Goal: Information Seeking & Learning: Learn about a topic

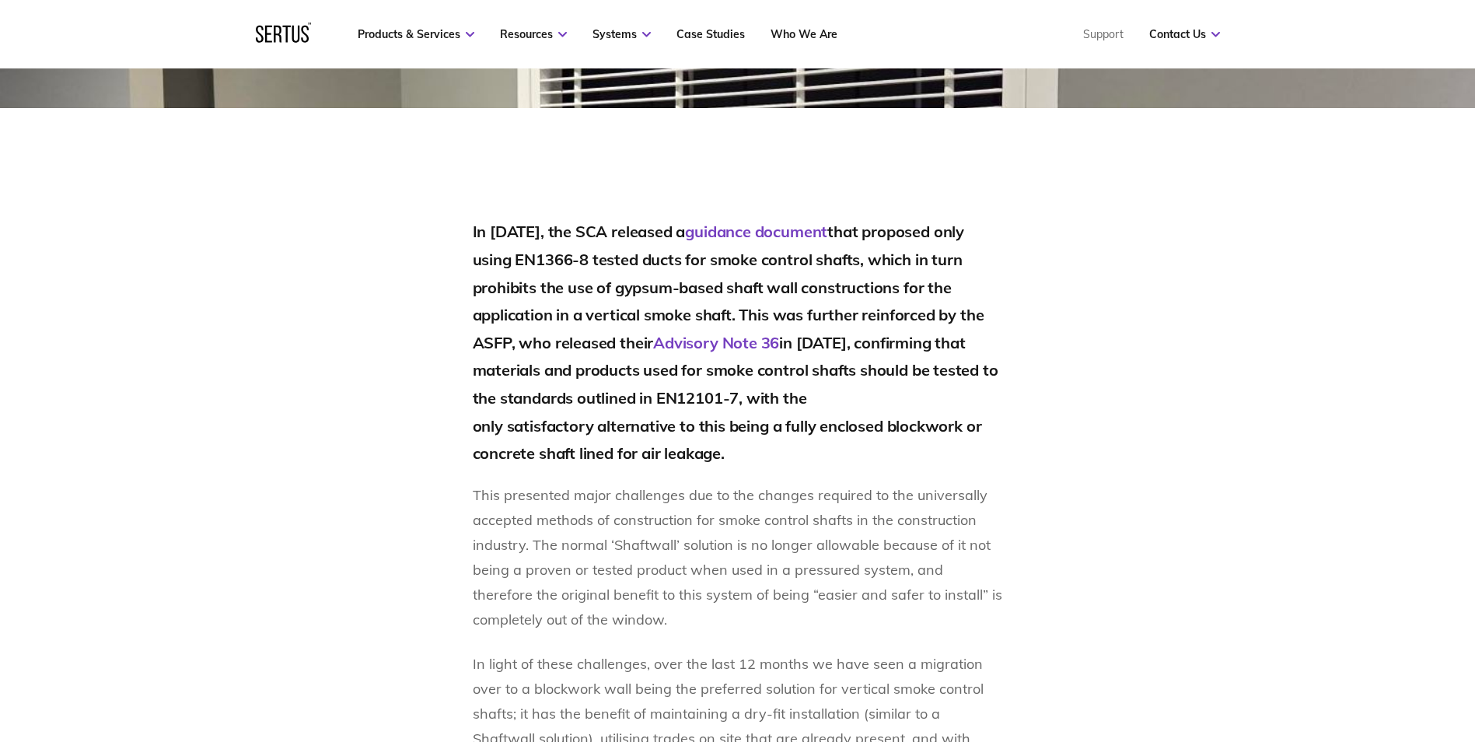
scroll to position [882, 0]
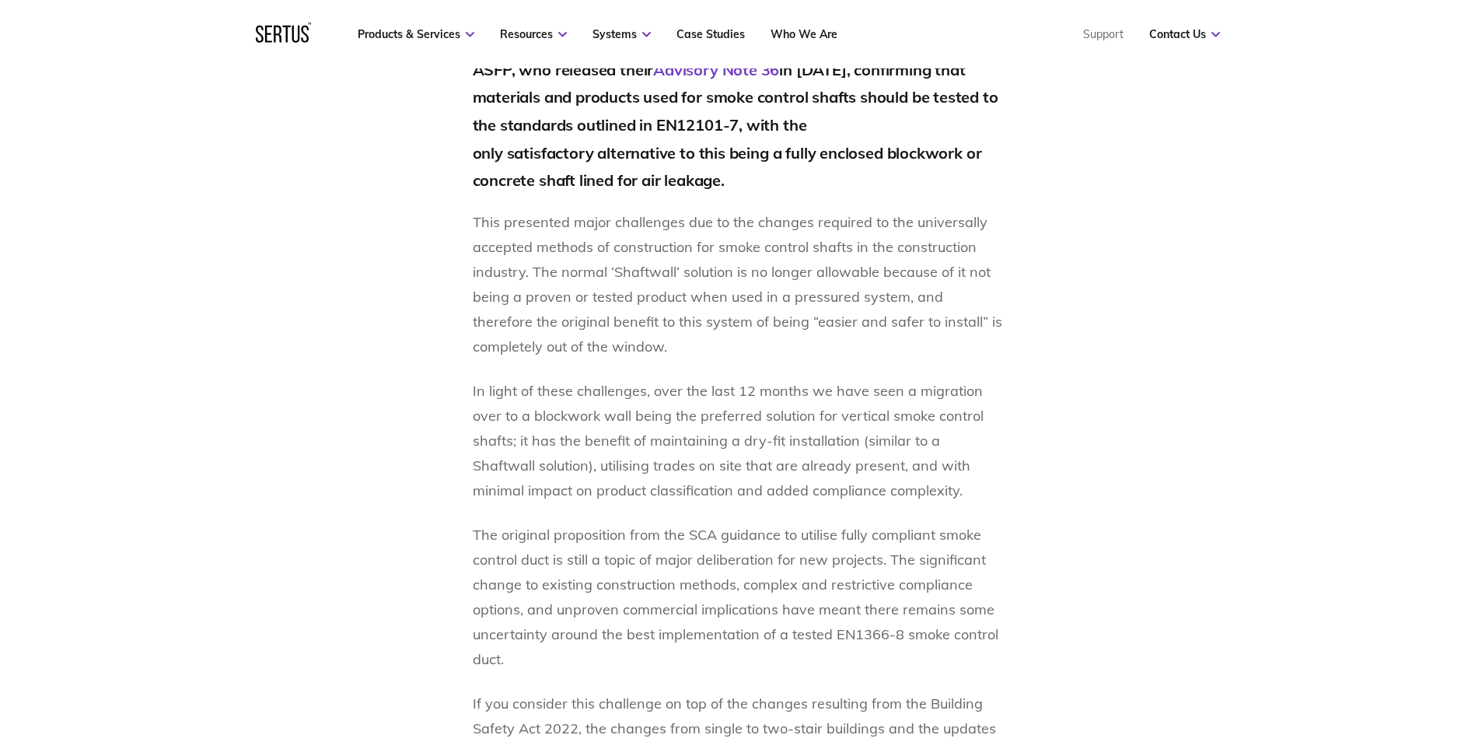
scroll to position [1193, 0]
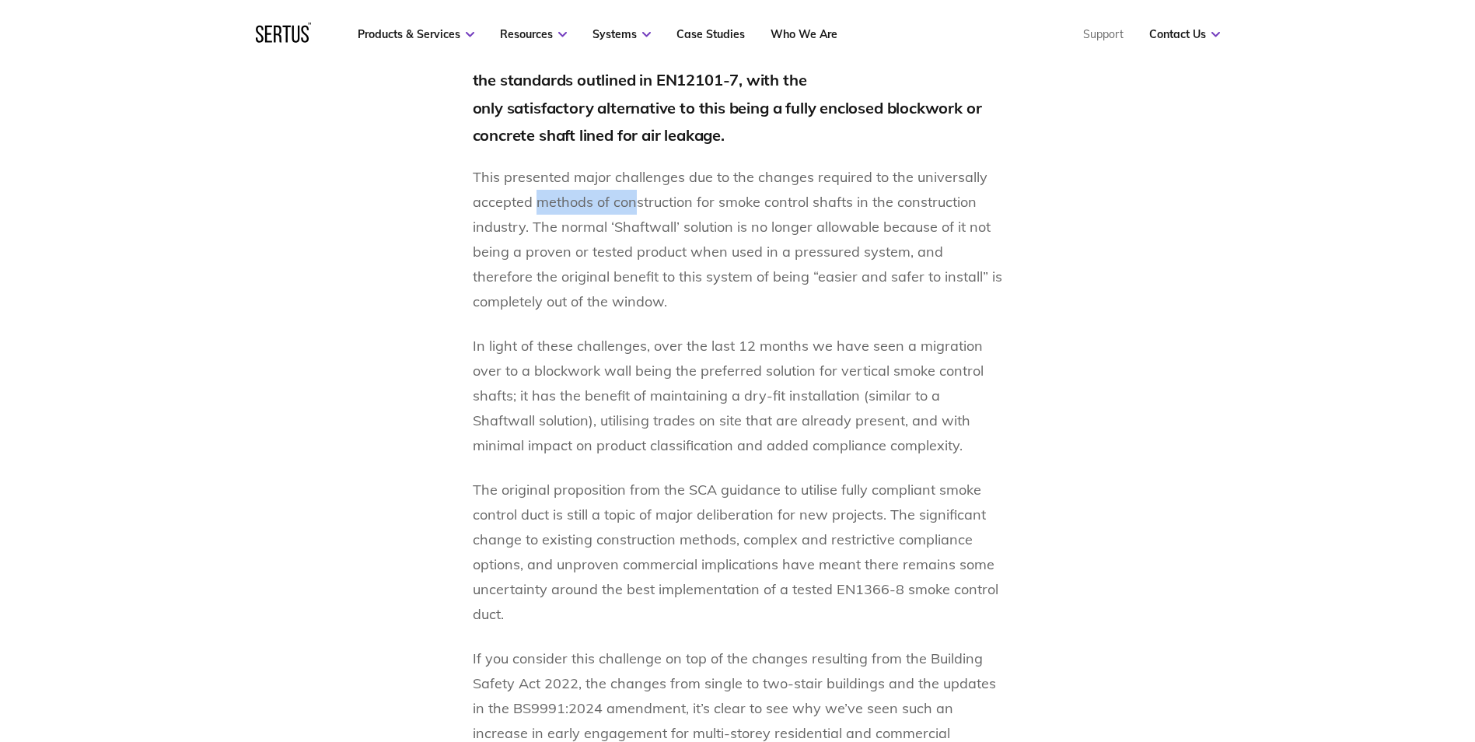
drag, startPoint x: 540, startPoint y: 204, endPoint x: 641, endPoint y: 202, distance: 101.1
click at [641, 202] on p "This presented major challenges due to the changes required to the universally …" at bounding box center [738, 239] width 530 height 149
drag, startPoint x: 641, startPoint y: 202, endPoint x: 749, endPoint y: 309, distance: 152.3
click at [750, 309] on p "This presented major challenges due to the changes required to the universally …" at bounding box center [738, 239] width 530 height 149
drag, startPoint x: 555, startPoint y: 229, endPoint x: 706, endPoint y: 243, distance: 151.5
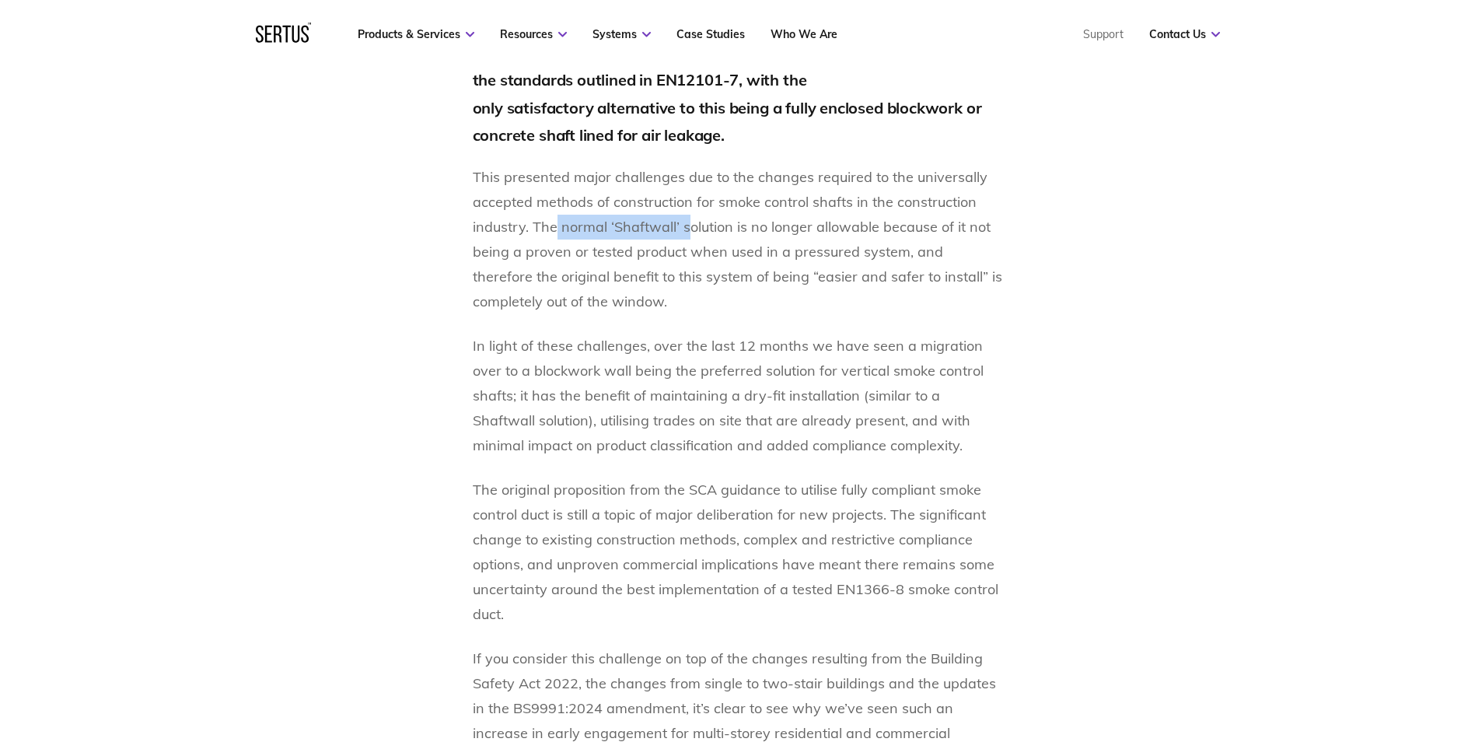
click at [706, 243] on p "This presented major challenges due to the changes required to the universally …" at bounding box center [738, 239] width 530 height 149
drag, startPoint x: 706, startPoint y: 243, endPoint x: 755, endPoint y: 319, distance: 89.9
click at [755, 319] on div "In May 2024, the SCA released a guidance document that proposed only using EN13…" at bounding box center [738, 486] width 530 height 1172
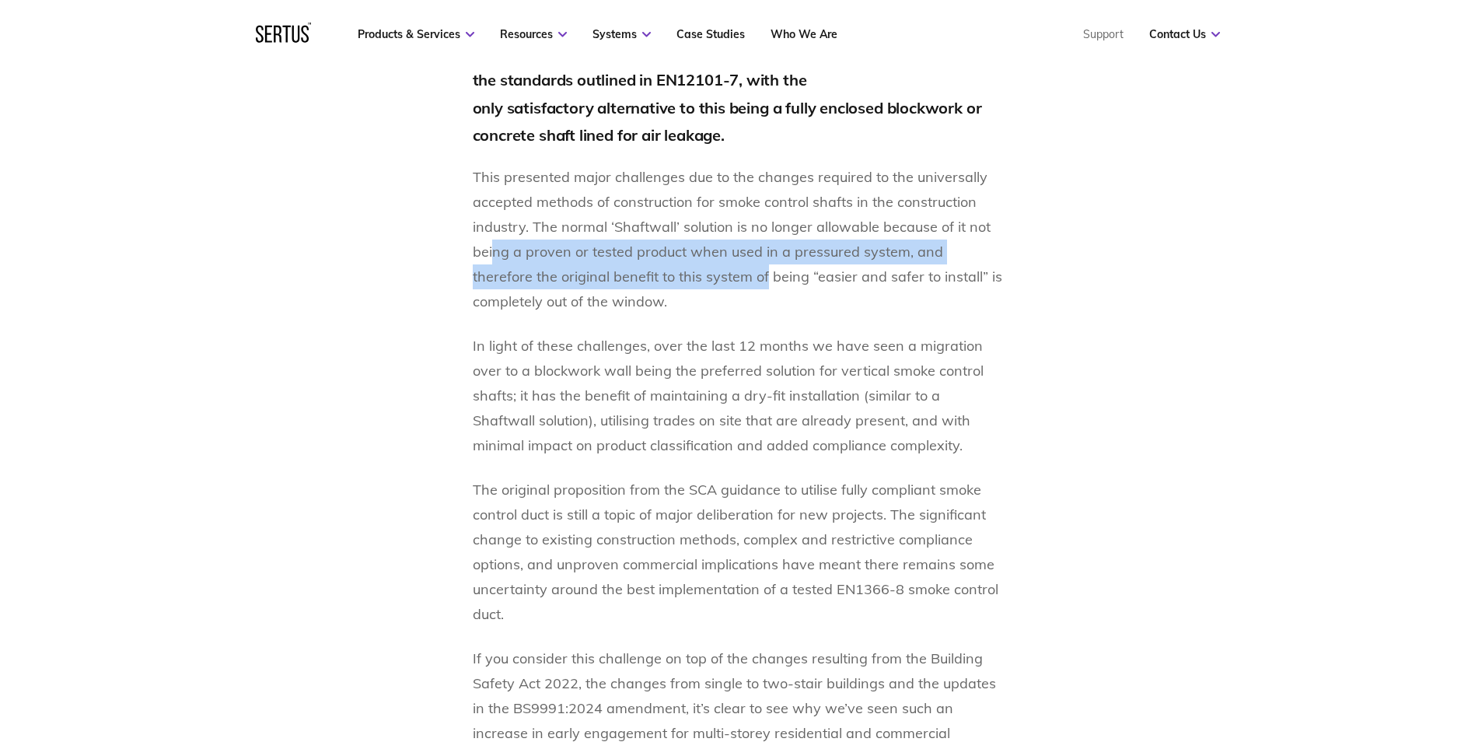
drag, startPoint x: 533, startPoint y: 253, endPoint x: 711, endPoint y: 282, distance: 180.5
click at [711, 282] on p "This presented major challenges due to the changes required to the universally …" at bounding box center [738, 239] width 530 height 149
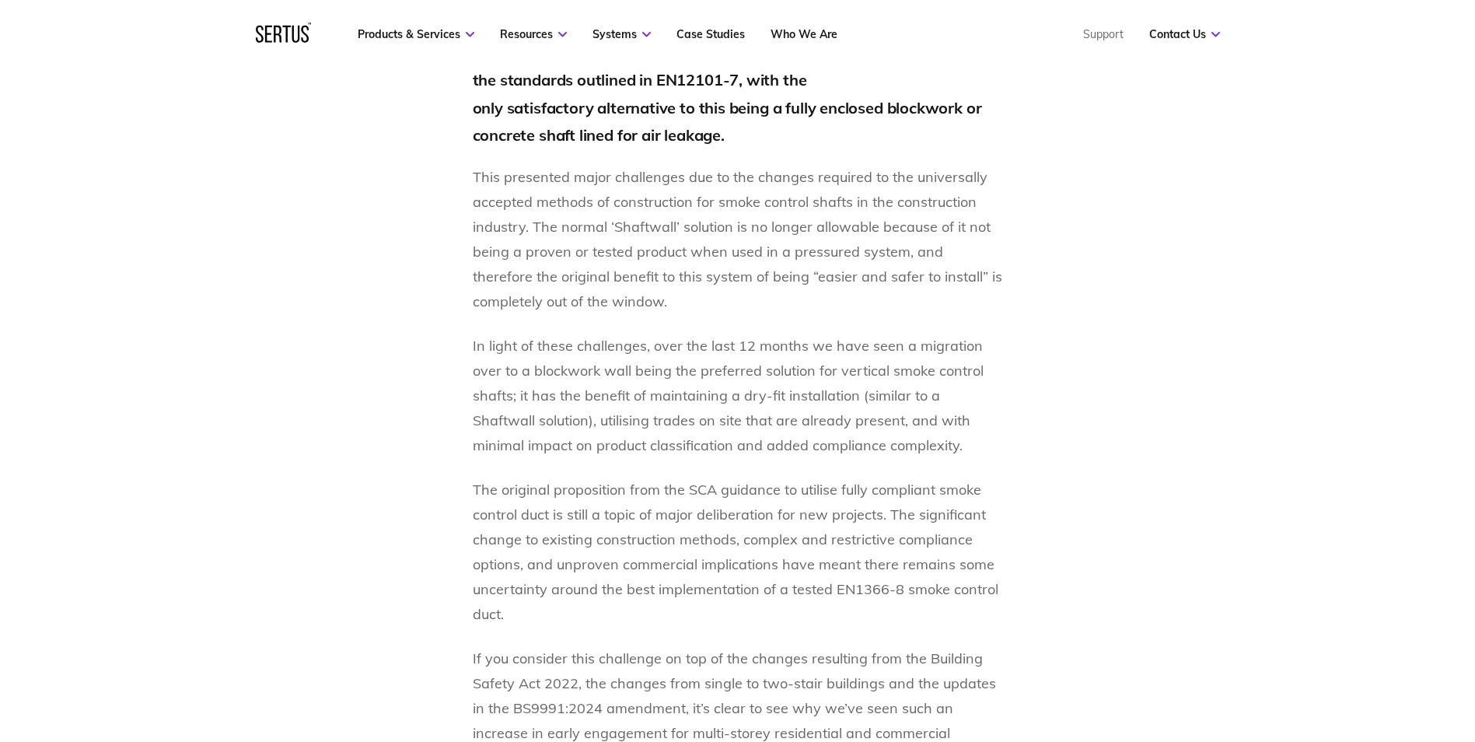
drag, startPoint x: 711, startPoint y: 282, endPoint x: 756, endPoint y: 310, distance: 52.4
click at [756, 310] on p "This presented major challenges due to the changes required to the universally …" at bounding box center [738, 239] width 530 height 149
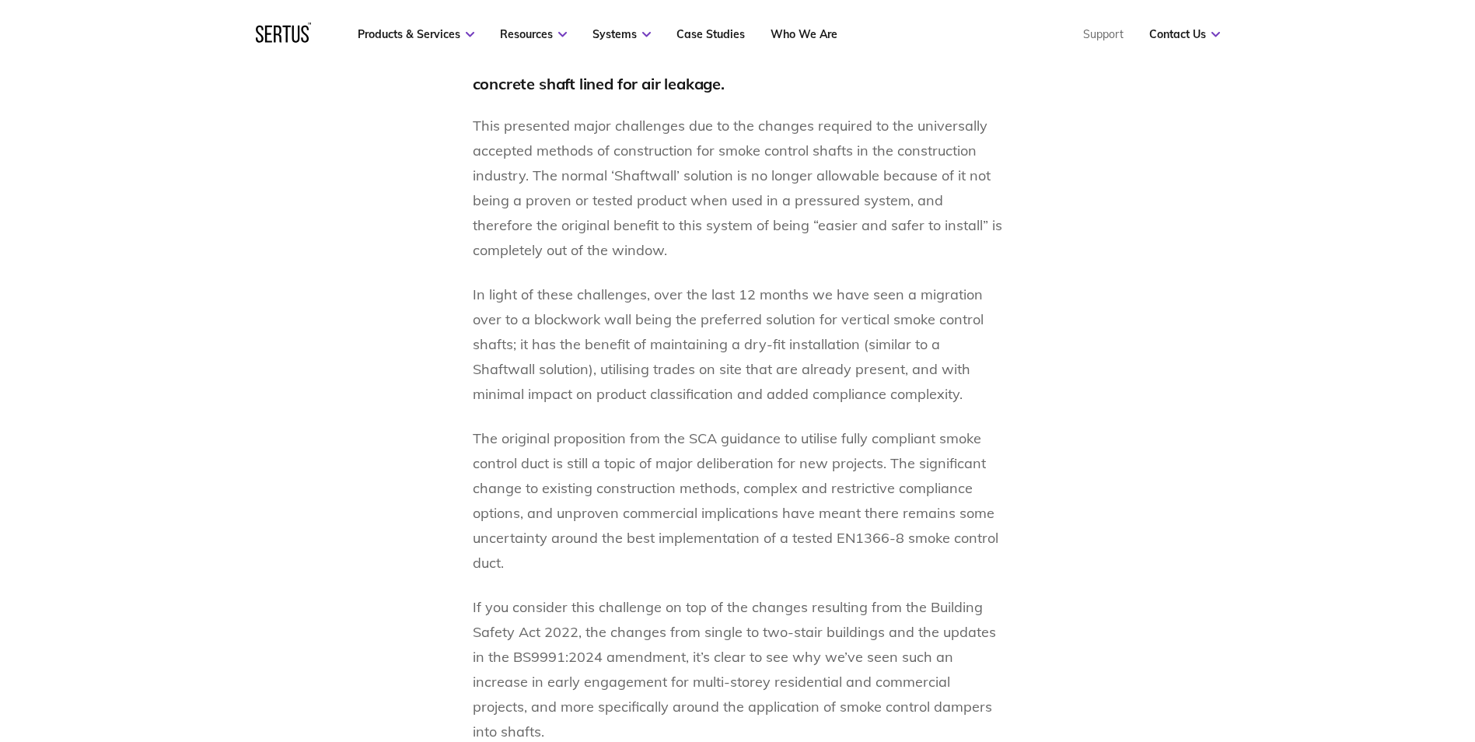
scroll to position [1348, 0]
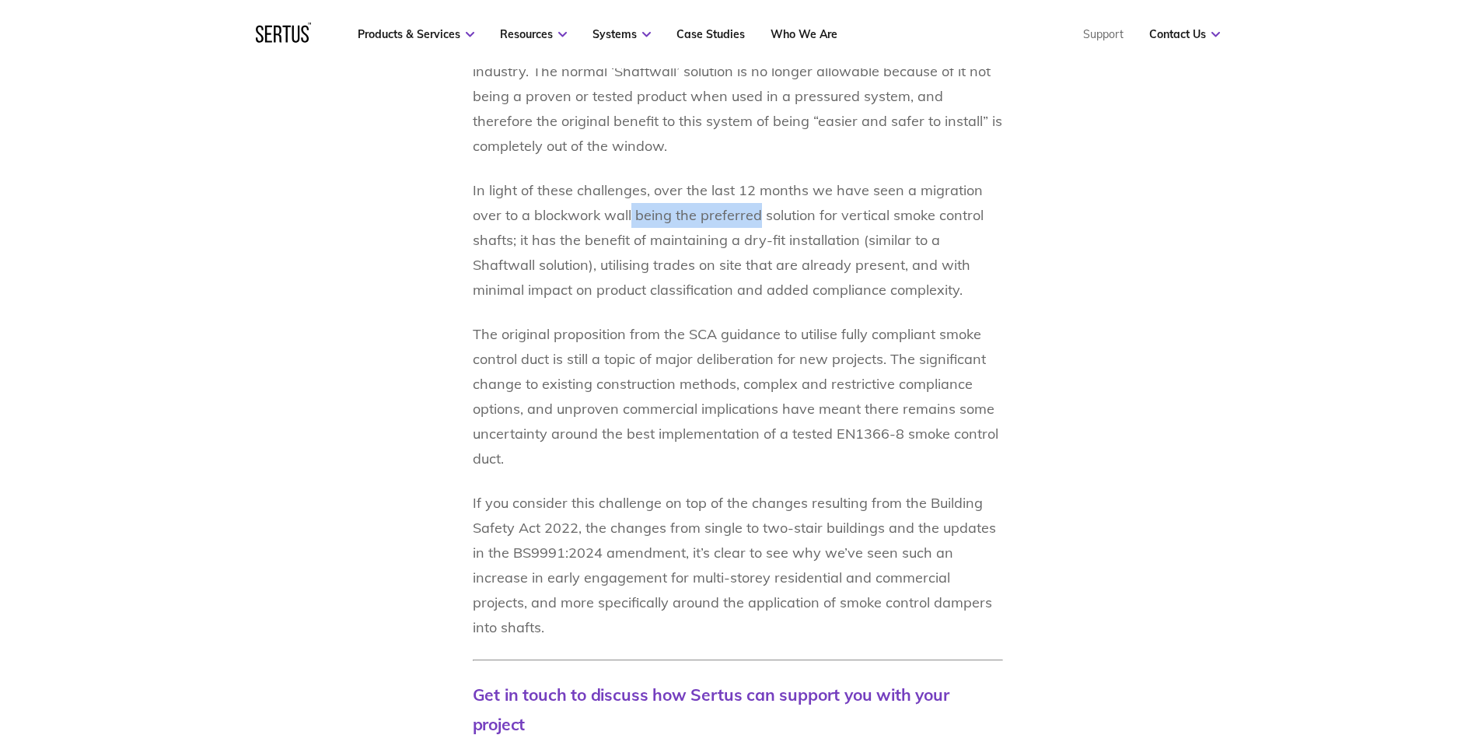
drag, startPoint x: 679, startPoint y: 215, endPoint x: 760, endPoint y: 215, distance: 80.9
click at [760, 215] on p "In light of these challenges, over the last 12 months we have seen a migration …" at bounding box center [738, 240] width 530 height 124
drag, startPoint x: 760, startPoint y: 215, endPoint x: 812, endPoint y: 217, distance: 52.9
click at [812, 217] on p "In light of these challenges, over the last 12 months we have seen a migration …" at bounding box center [738, 240] width 530 height 124
drag, startPoint x: 532, startPoint y: 261, endPoint x: 616, endPoint y: 262, distance: 84.0
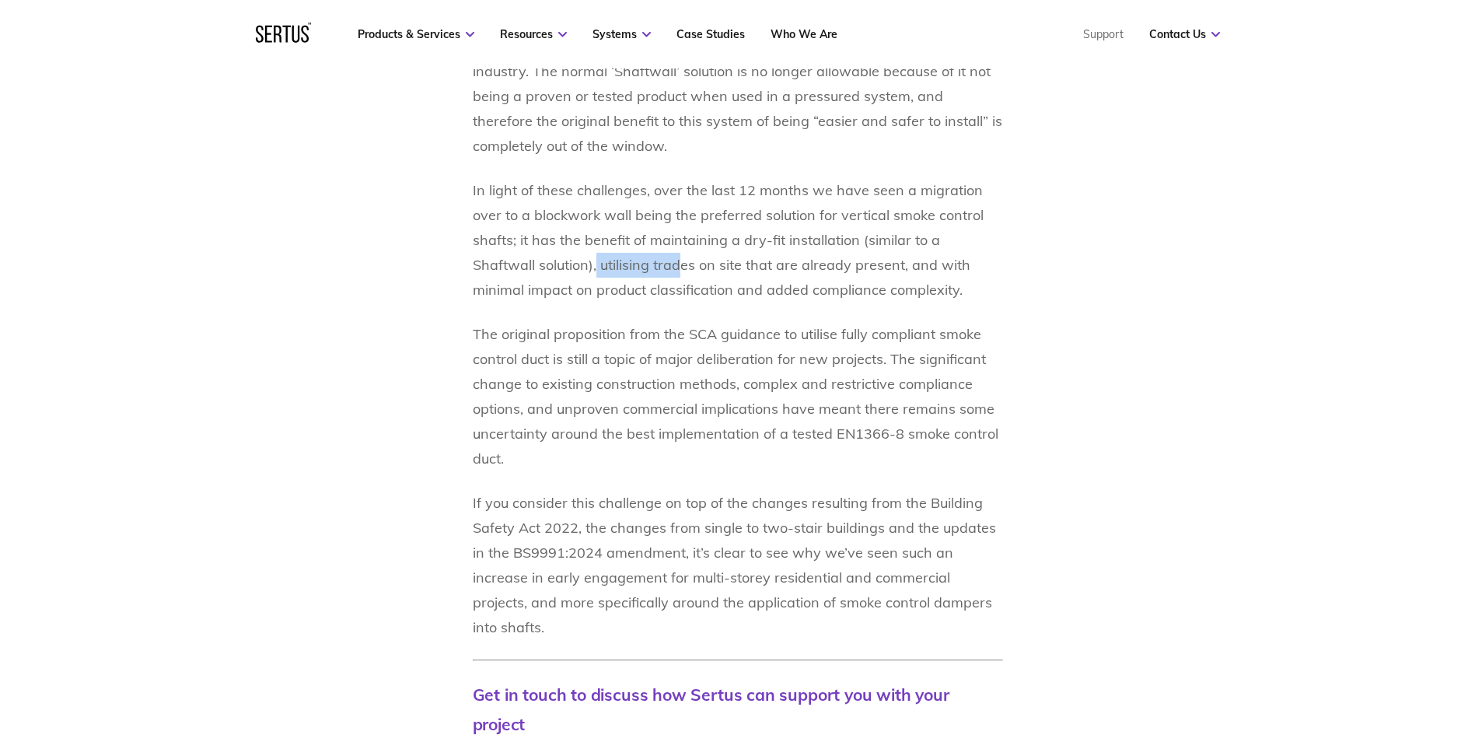
click at [616, 262] on p "In light of these challenges, over the last 12 months we have seen a migration …" at bounding box center [738, 240] width 530 height 124
drag, startPoint x: 616, startPoint y: 262, endPoint x: 740, endPoint y: 272, distance: 124.8
click at [740, 272] on p "In light of these challenges, over the last 12 months we have seen a migration …" at bounding box center [738, 240] width 530 height 124
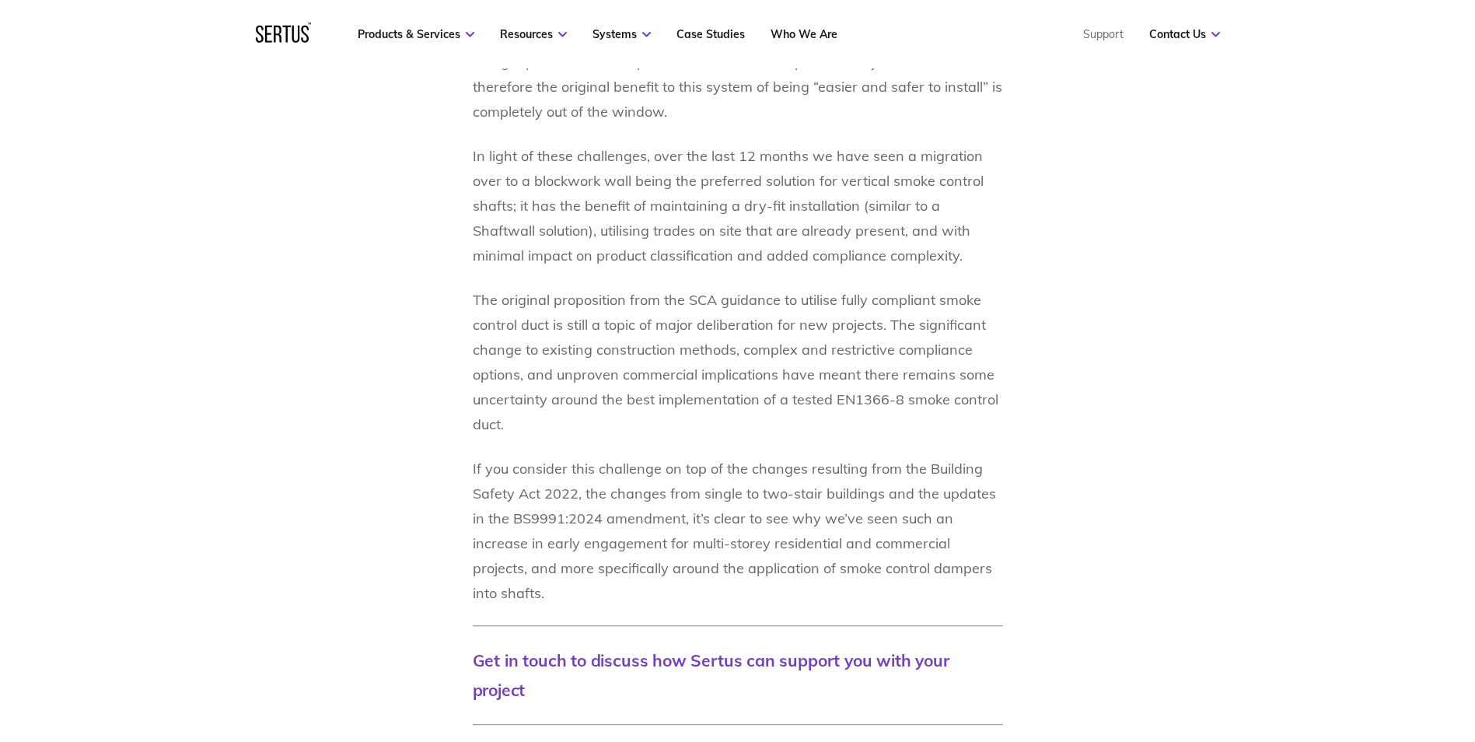
scroll to position [1426, 0]
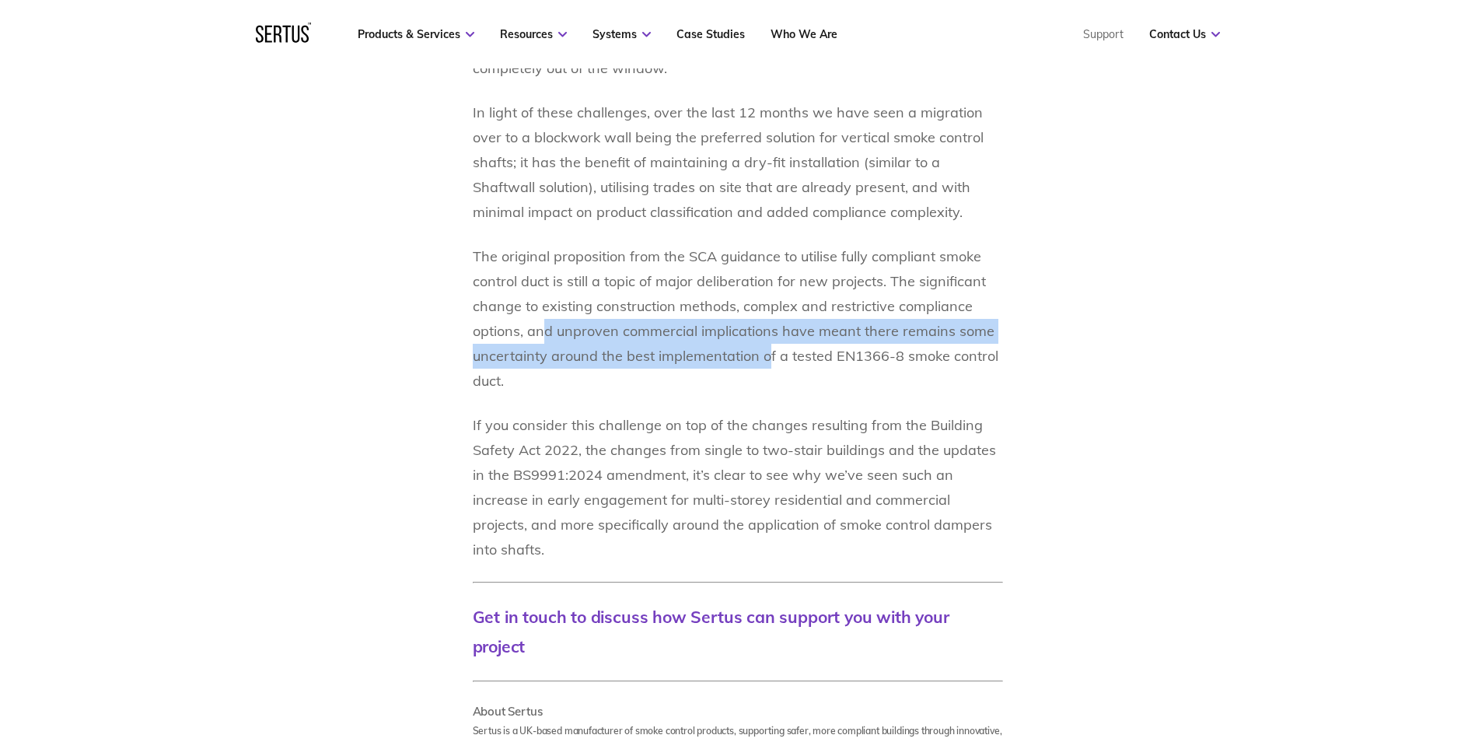
drag, startPoint x: 585, startPoint y: 346, endPoint x: 767, endPoint y: 351, distance: 182.0
click at [767, 351] on p "The original proposition from the SCA guidance to utilise fully compliant smoke…" at bounding box center [738, 318] width 530 height 149
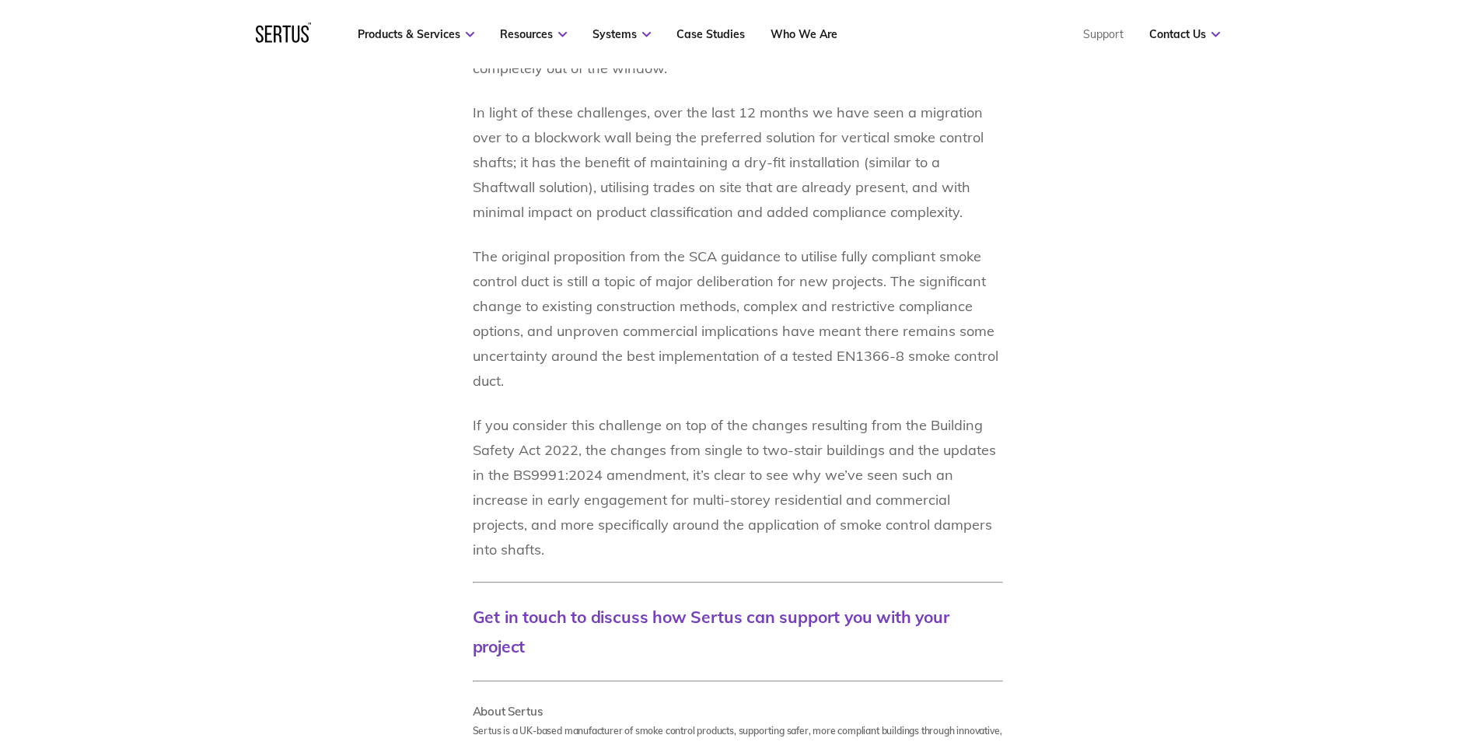
drag, startPoint x: 767, startPoint y: 351, endPoint x: 746, endPoint y: 396, distance: 50.4
click at [756, 406] on div "In May 2024, the SCA released a guidance document that proposed only using EN13…" at bounding box center [738, 252] width 530 height 1172
drag, startPoint x: 696, startPoint y: 331, endPoint x: 901, endPoint y: 339, distance: 205.4
click at [901, 339] on p "The original proposition from the SCA guidance to utilise fully compliant smoke…" at bounding box center [738, 318] width 530 height 149
click at [739, 392] on p "The original proposition from the SCA guidance to utilise fully compliant smoke…" at bounding box center [738, 318] width 530 height 149
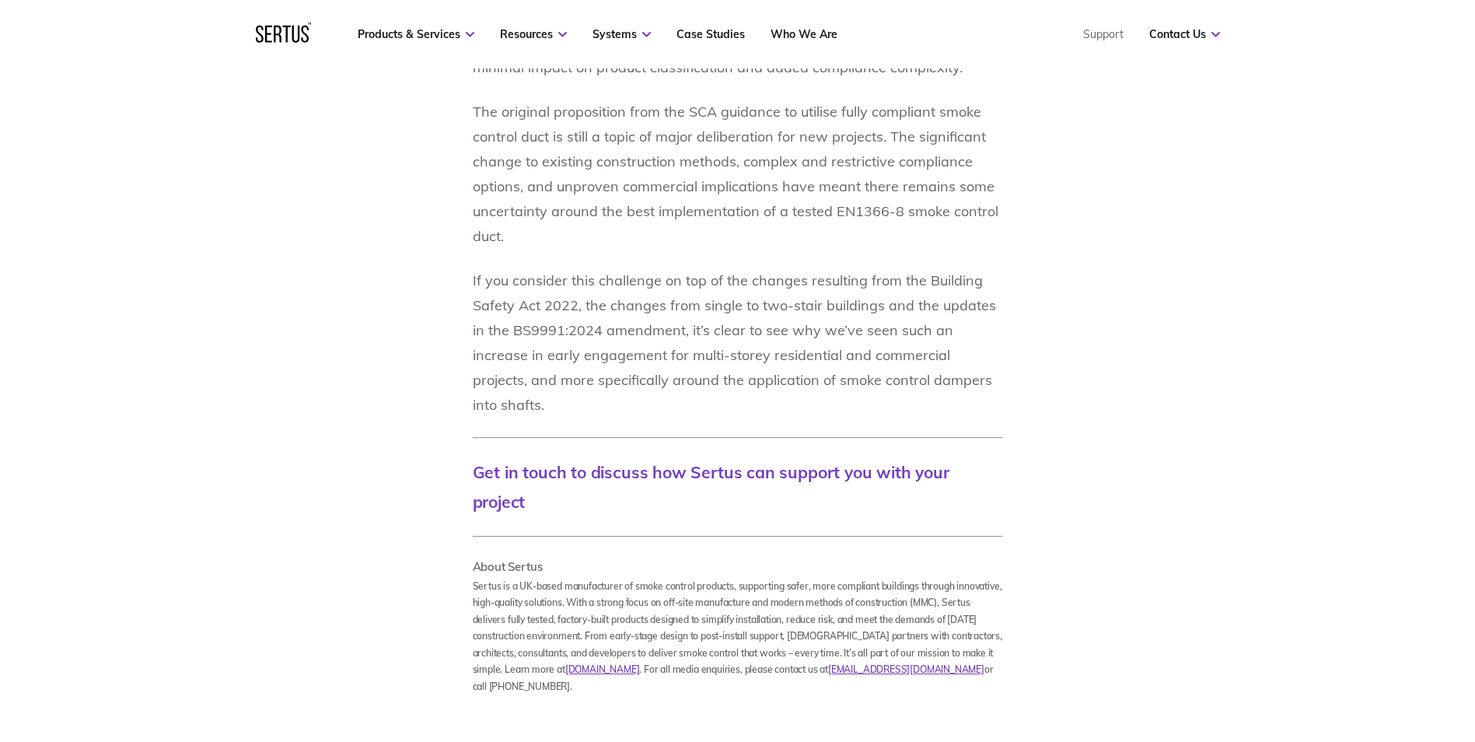
scroll to position [1581, 0]
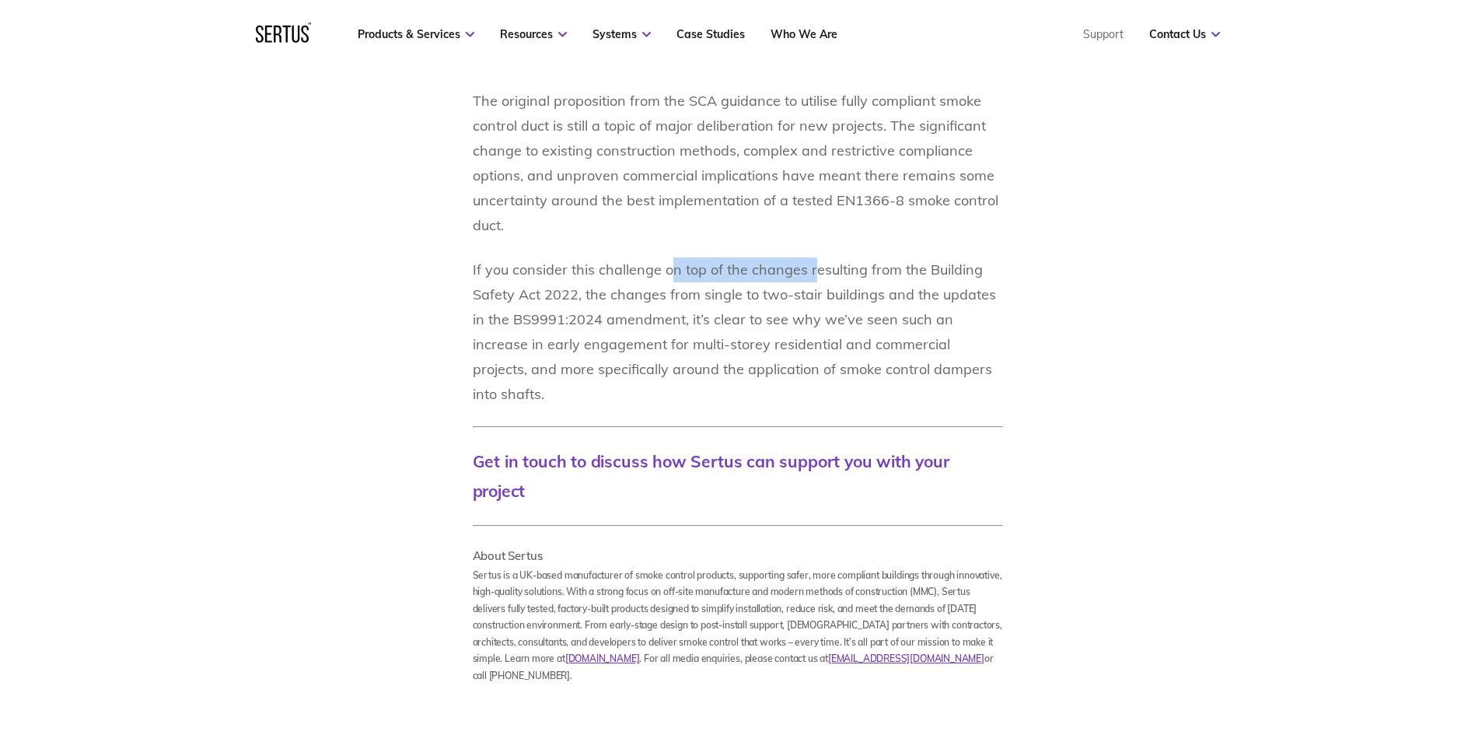
drag, startPoint x: 666, startPoint y: 271, endPoint x: 817, endPoint y: 277, distance: 150.9
click at [817, 277] on p "If you consider this challenge on top of the changes resulting from the Buildin…" at bounding box center [738, 331] width 530 height 149
click at [1133, 281] on div "In May 2024, the SCA released a guidance document that proposed only using EN13…" at bounding box center [737, 97] width 911 height 1172
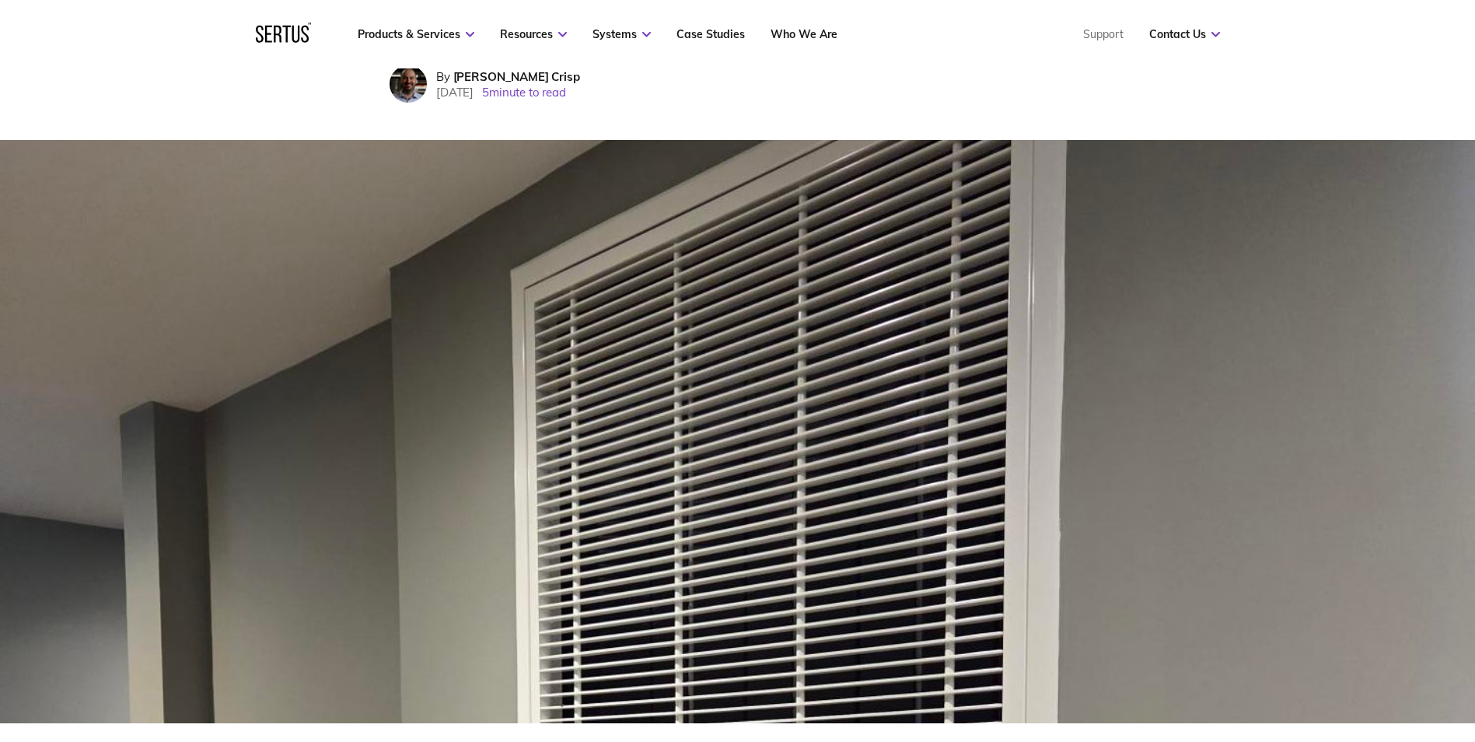
scroll to position [0, 0]
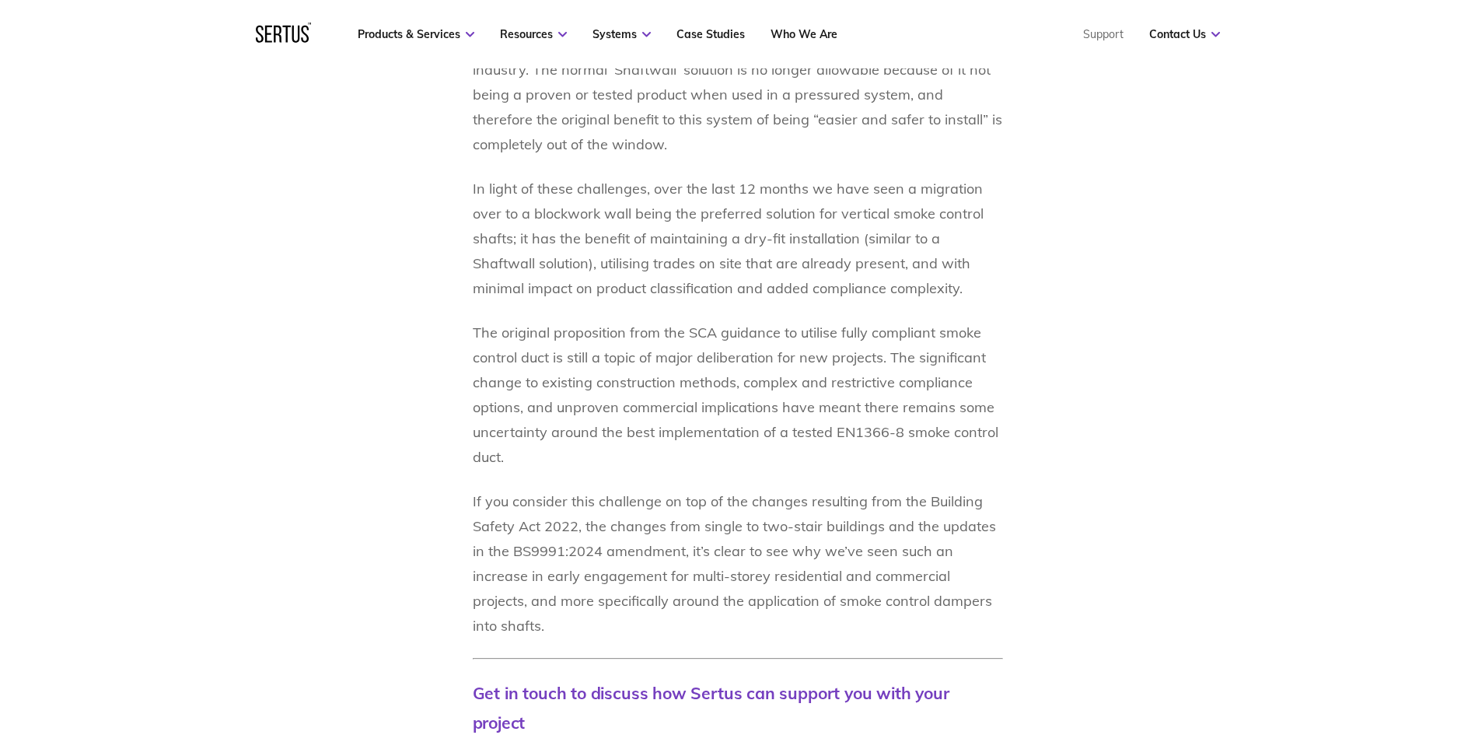
scroll to position [1348, 0]
drag, startPoint x: 576, startPoint y: 334, endPoint x: 741, endPoint y: 336, distance: 164.8
click at [741, 336] on p "The original proposition from the SCA guidance to utilise fully compliant smoke…" at bounding box center [738, 396] width 530 height 149
drag, startPoint x: 741, startPoint y: 336, endPoint x: 657, endPoint y: 343, distance: 84.3
click at [749, 340] on p "The original proposition from the SCA guidance to utilise fully compliant smoke…" at bounding box center [738, 396] width 530 height 149
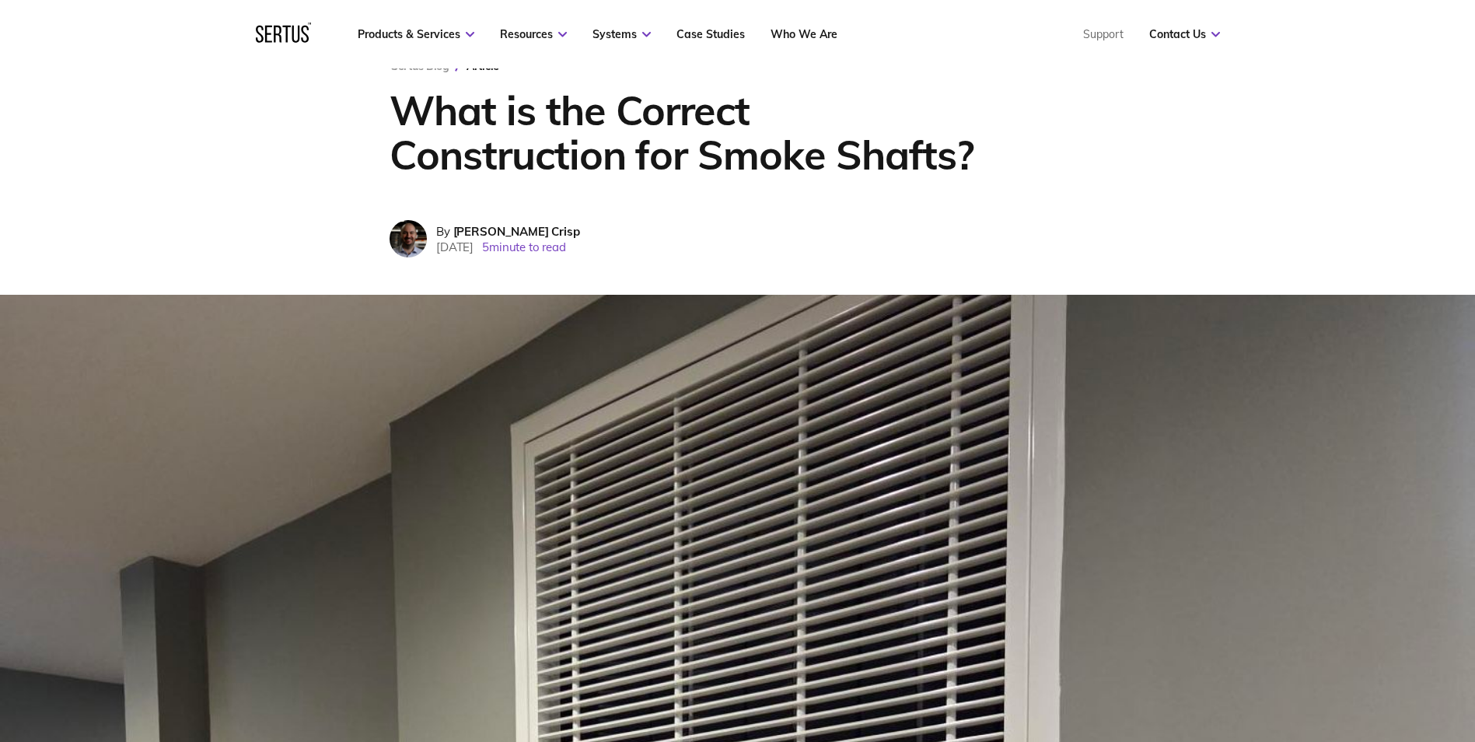
scroll to position [104, 0]
